Goal: Task Accomplishment & Management: Manage account settings

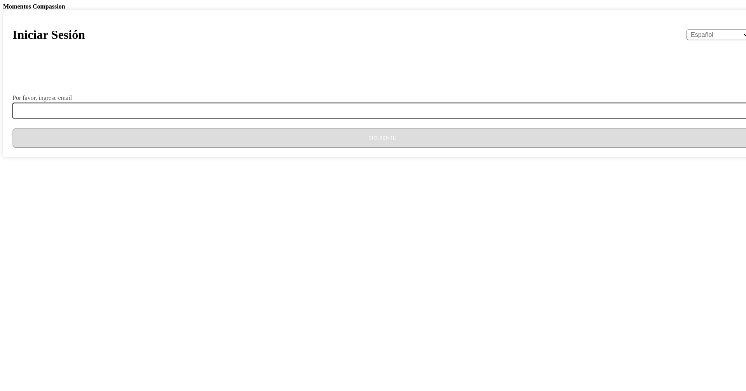
select select "es"
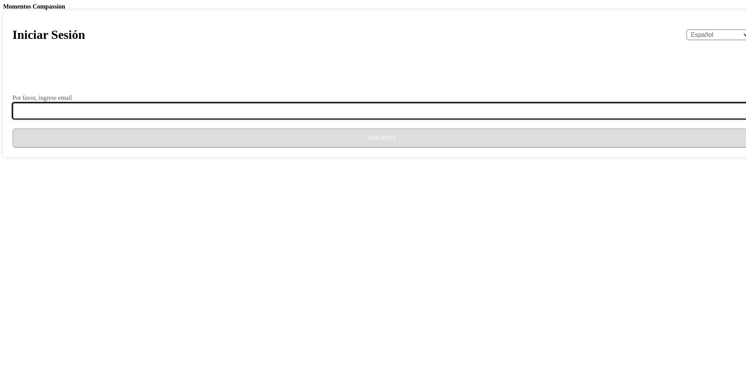
click at [396, 119] on input "Por favor, ingrese email" at bounding box center [386, 111] width 749 height 16
type input "[EMAIL_ADDRESS][DOMAIN_NAME]"
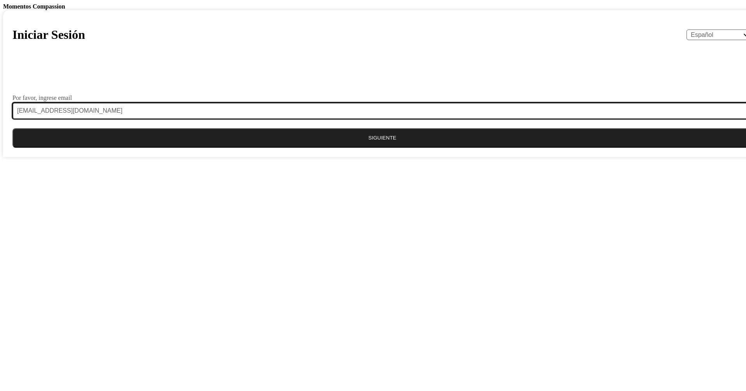
drag, startPoint x: 408, startPoint y: 307, endPoint x: 282, endPoint y: 326, distance: 126.9
click at [282, 157] on div "Iniciar Sesión English Español Français አማርኛ ဗမာ bahasa Indonesia Oromiffa Port…" at bounding box center [382, 83] width 759 height 147
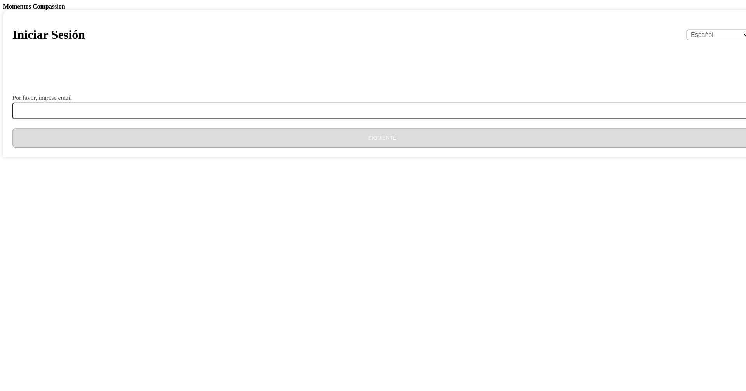
click at [398, 119] on div "Por favor, ingrese email" at bounding box center [382, 107] width 740 height 24
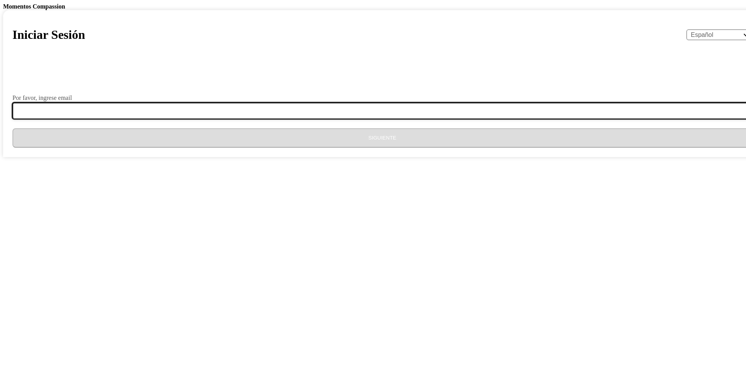
click at [399, 119] on input "Por favor, ingrese email" at bounding box center [386, 111] width 749 height 16
type input "[EMAIL_ADDRESS][DOMAIN_NAME]"
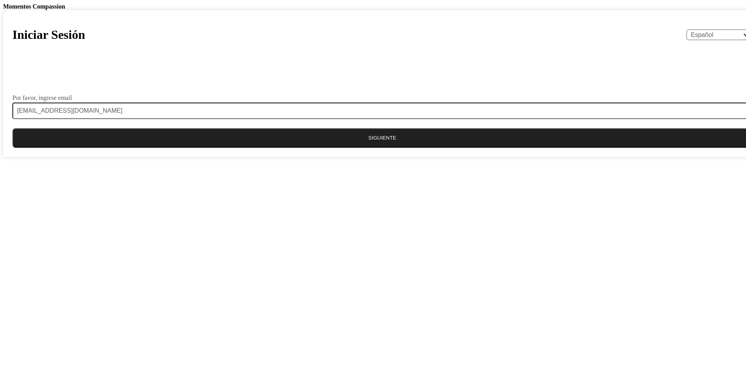
click at [401, 148] on button "Siguiente" at bounding box center [382, 137] width 740 height 19
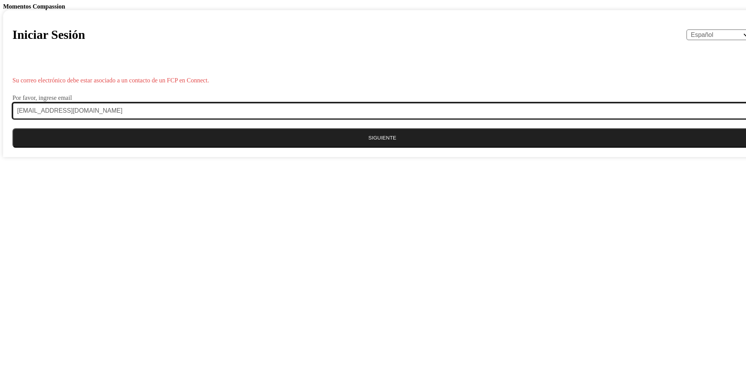
drag, startPoint x: 393, startPoint y: 309, endPoint x: 179, endPoint y: 308, distance: 213.8
click at [179, 157] on body "Momentos Compassion Iniciar Sesión English Español Français አማርኛ ဗမာ bahasa Ind…" at bounding box center [373, 80] width 740 height 154
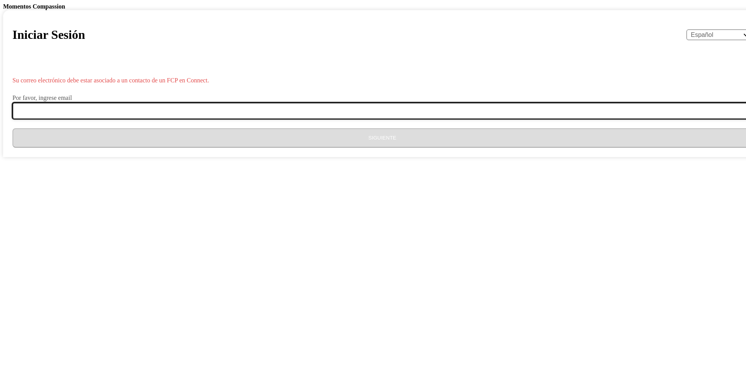
click at [306, 119] on input "Por favor, ingrese email" at bounding box center [386, 111] width 749 height 16
type input "[EMAIL_ADDRESS][DOMAIN_NAME]"
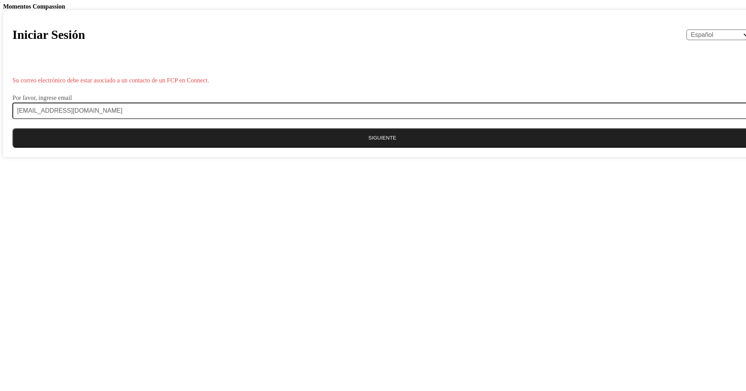
click at [363, 148] on button "Siguiente" at bounding box center [382, 137] width 740 height 19
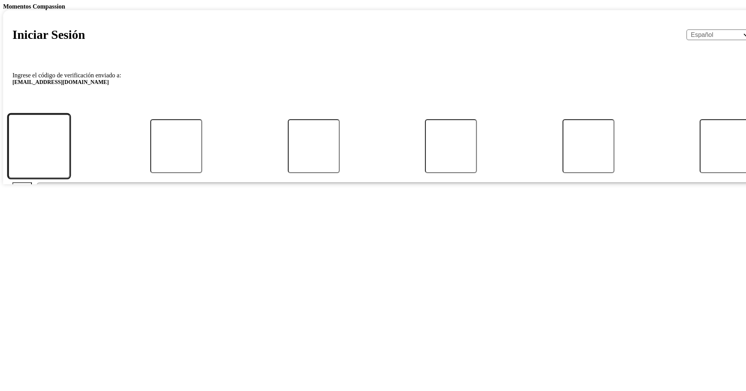
click at [70, 178] on input "Código" at bounding box center [39, 146] width 62 height 64
type input "9"
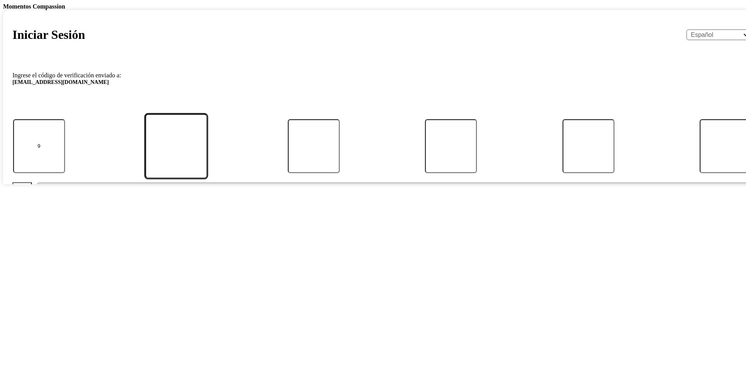
type input "6"
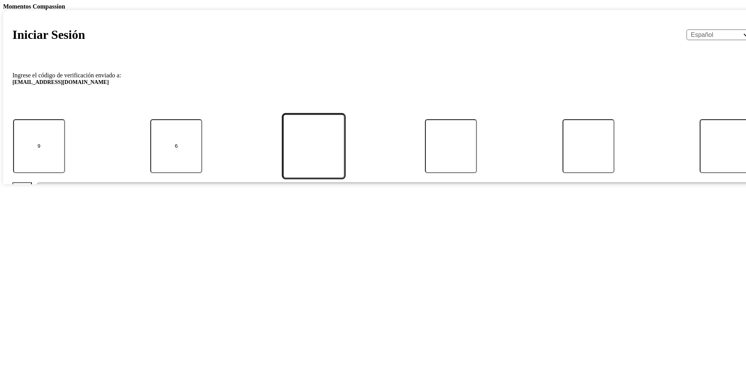
type input "3"
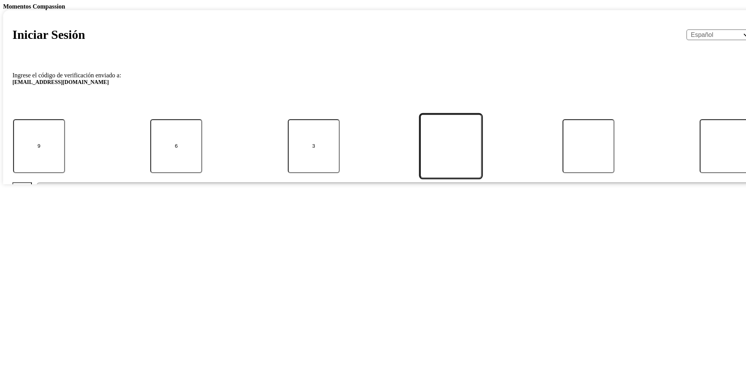
type input "8"
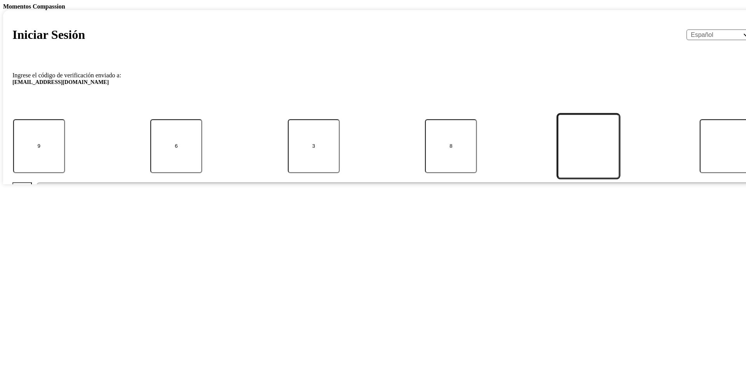
type input "7"
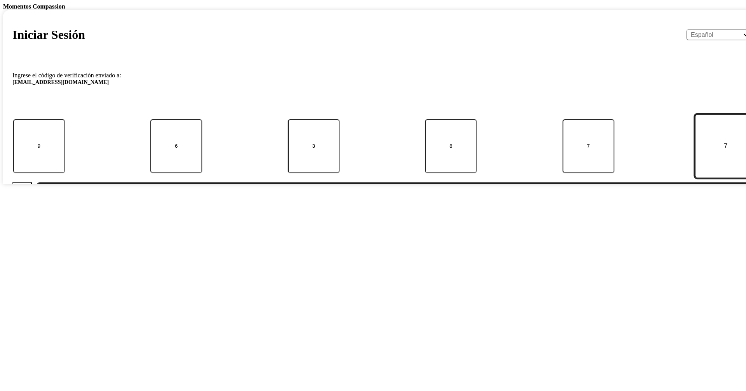
type input "7"
click at [37, 182] on button "Enviar" at bounding box center [395, 191] width 716 height 19
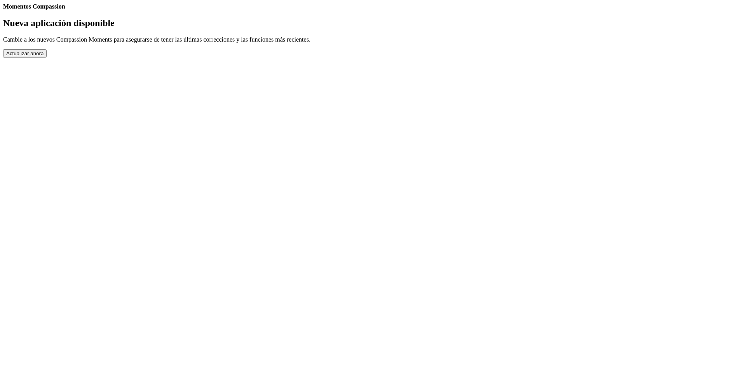
click at [47, 58] on button "Actualizar ahora" at bounding box center [25, 53] width 44 height 8
